Goal: Information Seeking & Learning: Find specific fact

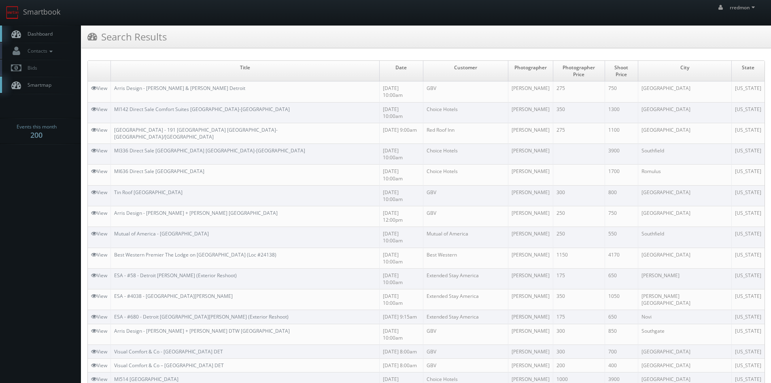
click at [42, 33] on span "Dashboard" at bounding box center [37, 33] width 29 height 7
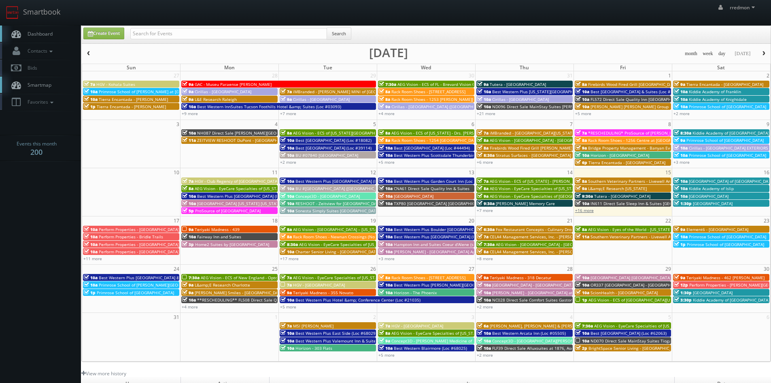
click at [586, 212] on link "+16 more" at bounding box center [584, 210] width 19 height 6
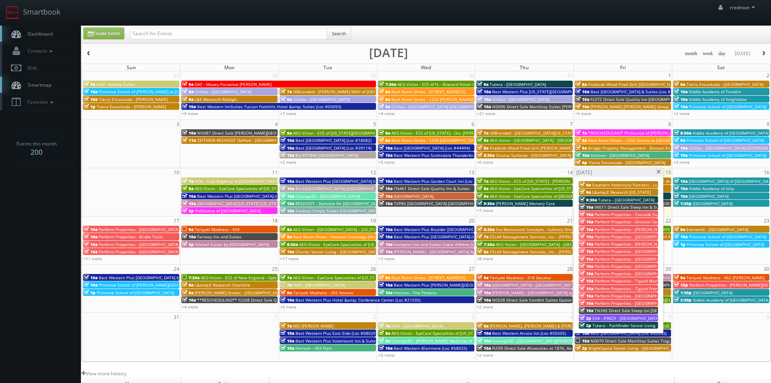
click at [622, 316] on span "ESA - #9829 - Austin - Northwest - Research Park" at bounding box center [648, 318] width 110 height 6
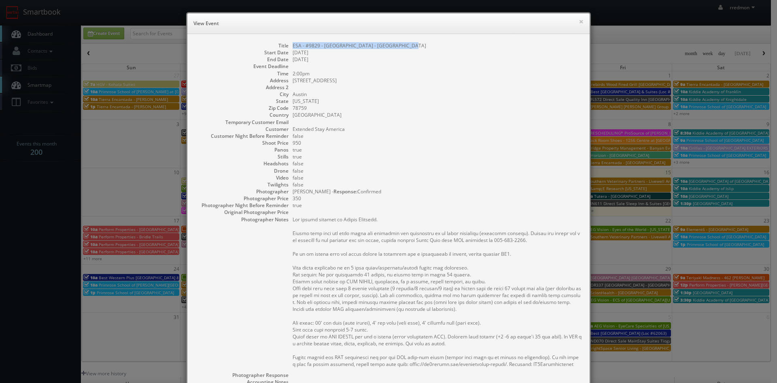
drag, startPoint x: 415, startPoint y: 45, endPoint x: 290, endPoint y: 46, distance: 125.1
click at [293, 46] on dd "ESA - #9829 - Austin - Northwest - Research Park" at bounding box center [437, 45] width 289 height 7
copy dd "ESA - #9829 - Austin - Northwest - Research Park"
click at [580, 22] on button "×" at bounding box center [581, 22] width 5 height 6
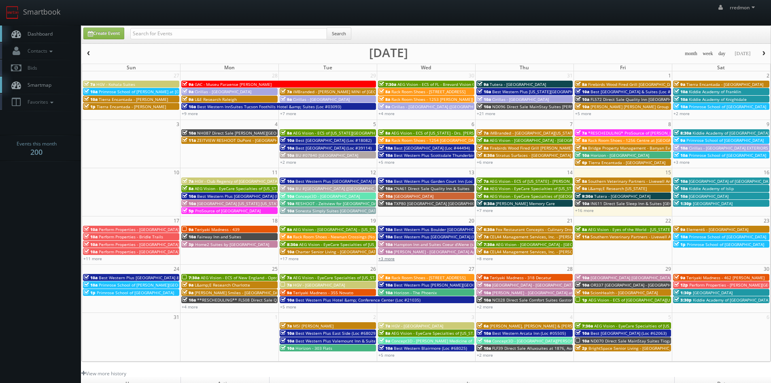
click at [389, 259] on link "+3 more" at bounding box center [387, 258] width 16 height 6
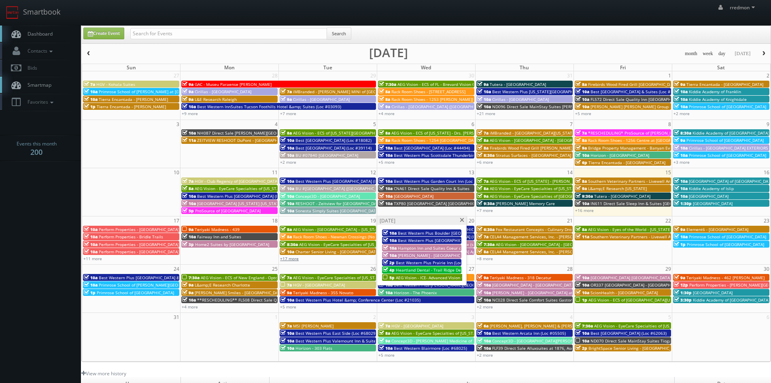
click at [295, 258] on link "+17 more" at bounding box center [289, 258] width 19 height 6
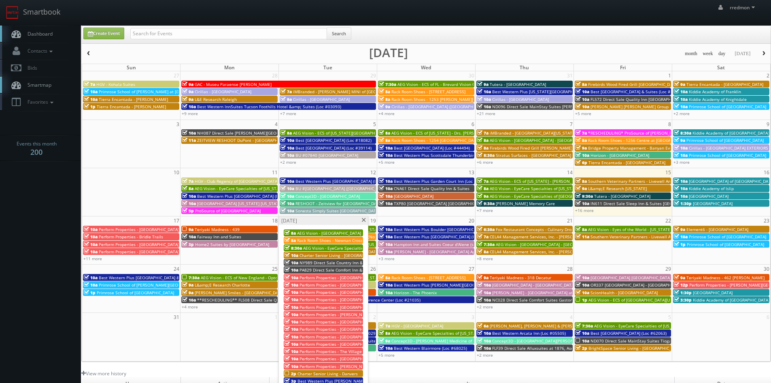
scroll to position [40, 0]
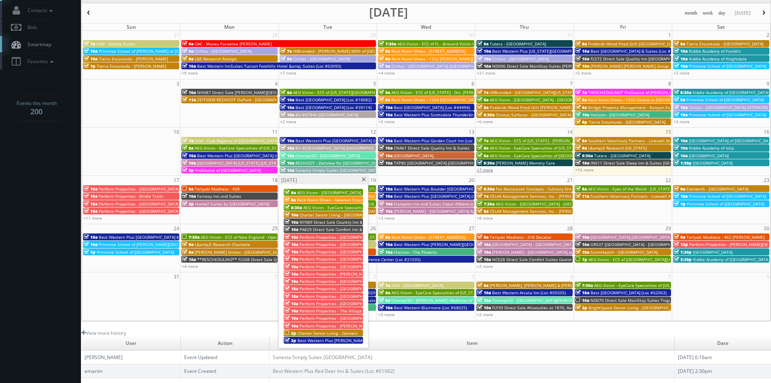
click at [488, 170] on link "+7 more" at bounding box center [485, 170] width 16 height 6
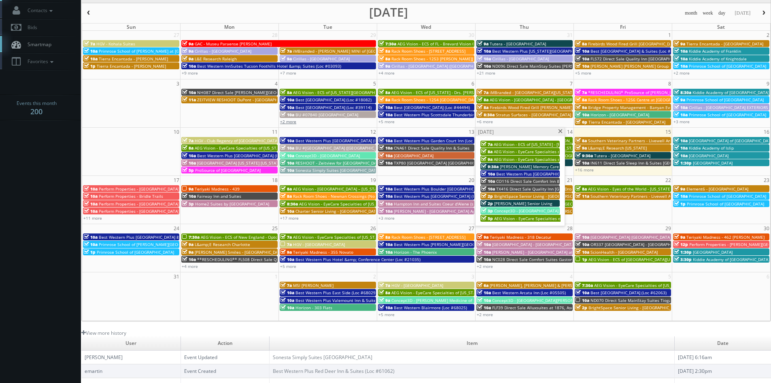
click at [289, 121] on link "+2 more" at bounding box center [288, 122] width 16 height 6
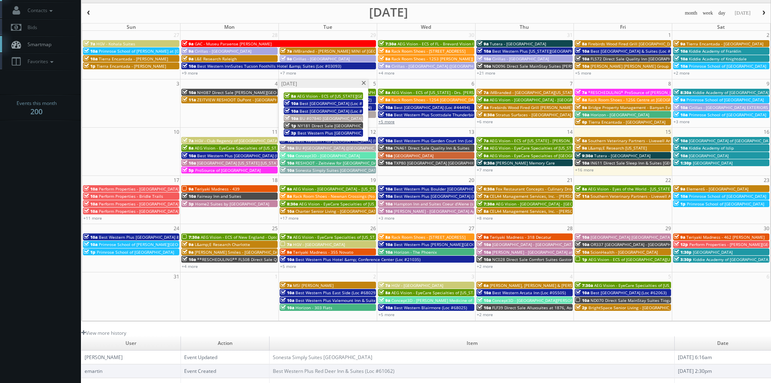
click at [392, 122] on link "+5 more" at bounding box center [387, 122] width 16 height 6
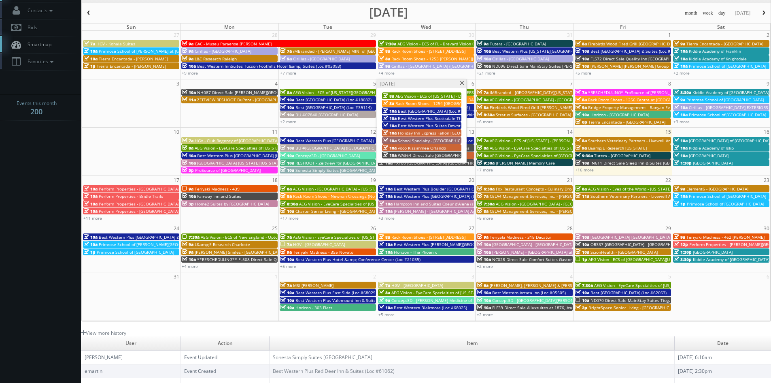
click at [460, 82] on span at bounding box center [462, 83] width 5 height 4
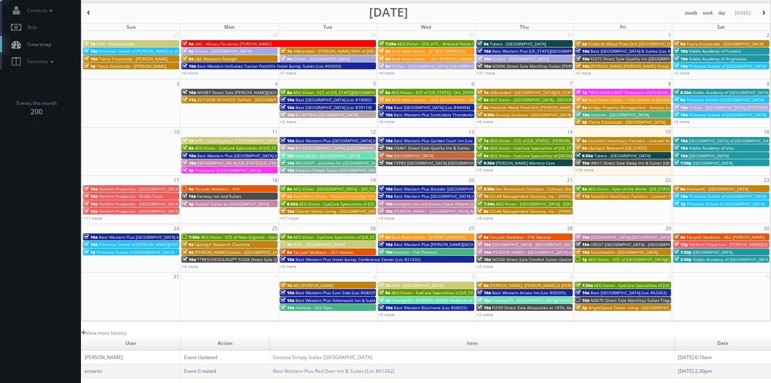
scroll to position [0, 0]
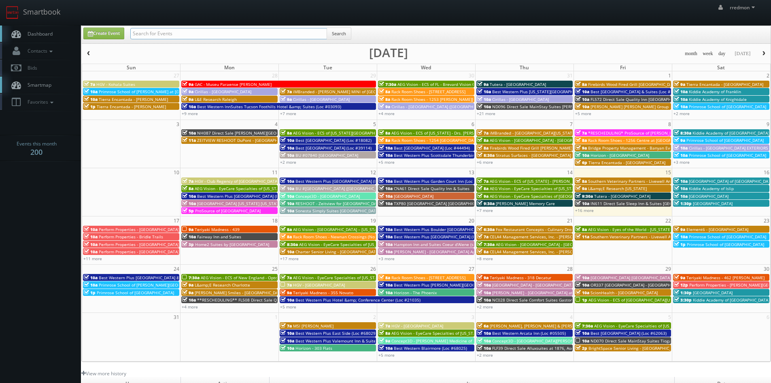
click at [191, 35] on input "text" at bounding box center [228, 33] width 197 height 11
type input "homewood"
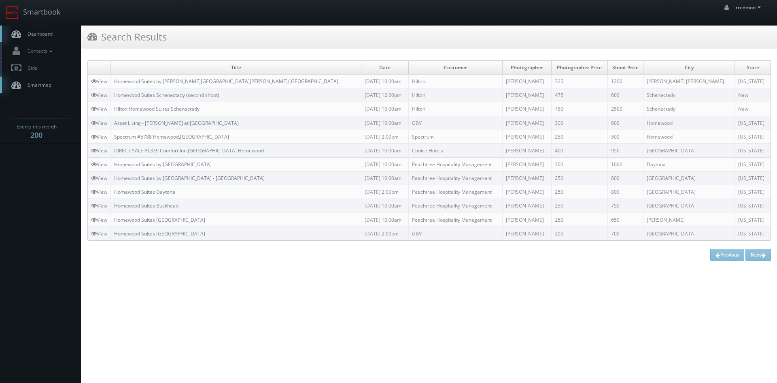
click at [54, 35] on link "Dashboard" at bounding box center [40, 34] width 81 height 17
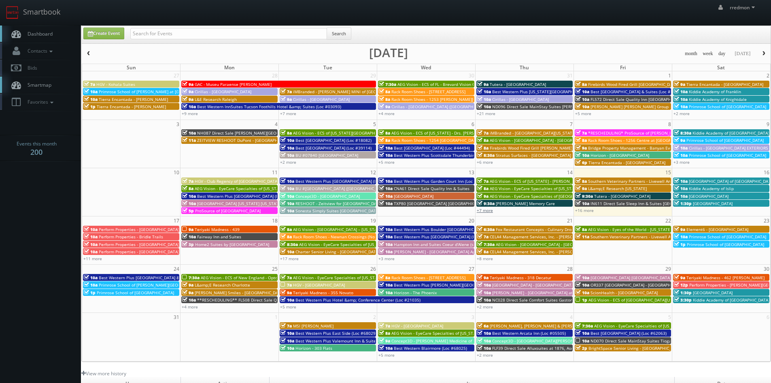
click at [486, 211] on link "+7 more" at bounding box center [485, 210] width 16 height 6
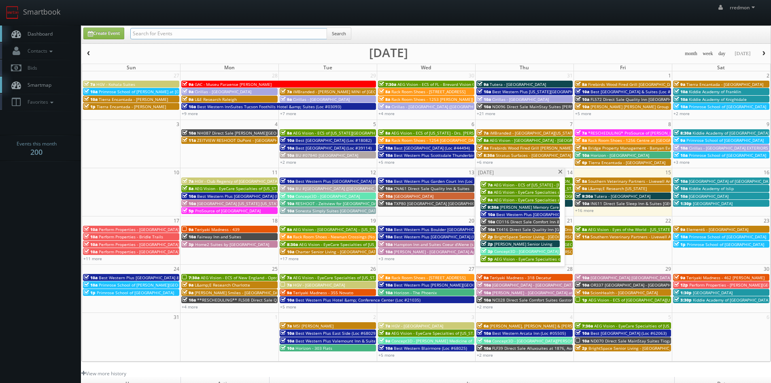
click at [179, 35] on input "text" at bounding box center [228, 33] width 197 height 11
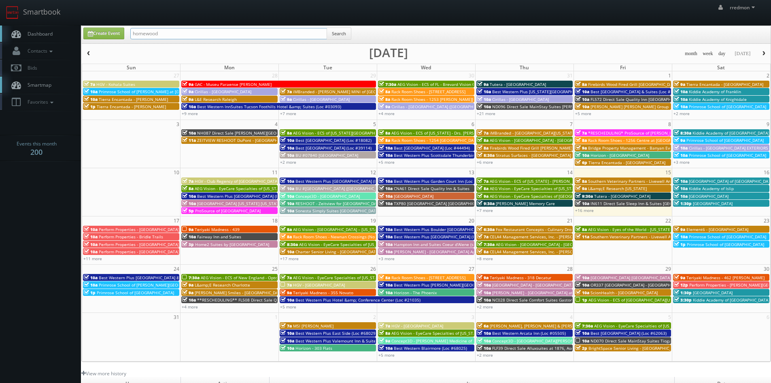
type input "homewood"
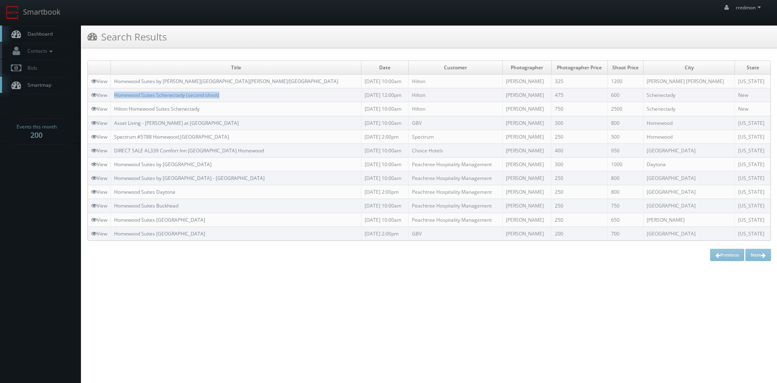
drag, startPoint x: 226, startPoint y: 95, endPoint x: 115, endPoint y: 94, distance: 111.8
click at [115, 94] on td "Homewood Suites Schenectady (second shoot)" at bounding box center [236, 95] width 251 height 14
copy link "Homewood Suites Schenectady (second shoot)"
click at [49, 35] on span "Dashboard" at bounding box center [37, 33] width 29 height 7
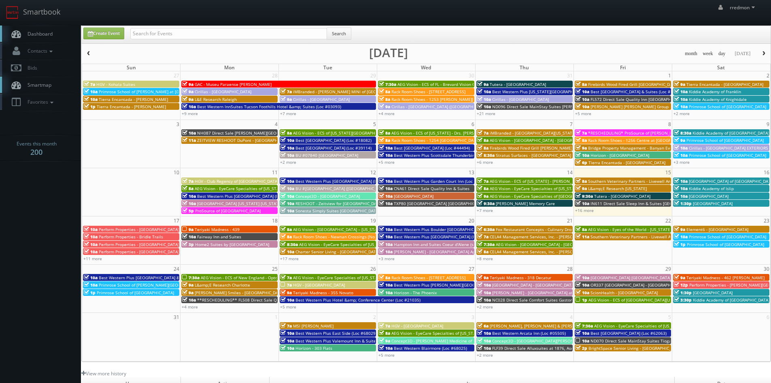
click at [328, 195] on span "Concept3D - [GEOGRAPHIC_DATA]" at bounding box center [328, 196] width 64 height 6
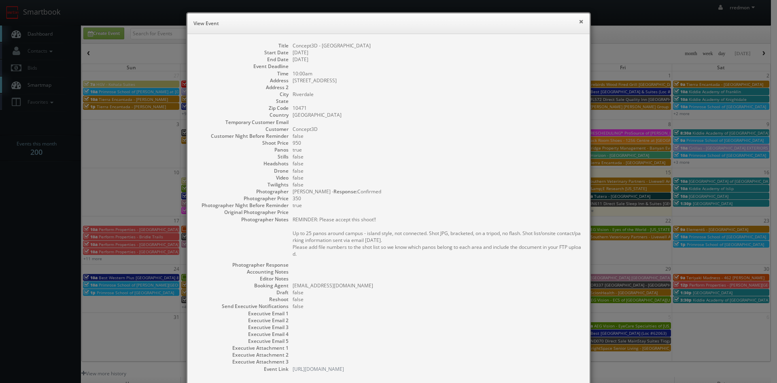
click at [579, 23] on button "×" at bounding box center [581, 22] width 5 height 6
